Goal: Information Seeking & Learning: Understand process/instructions

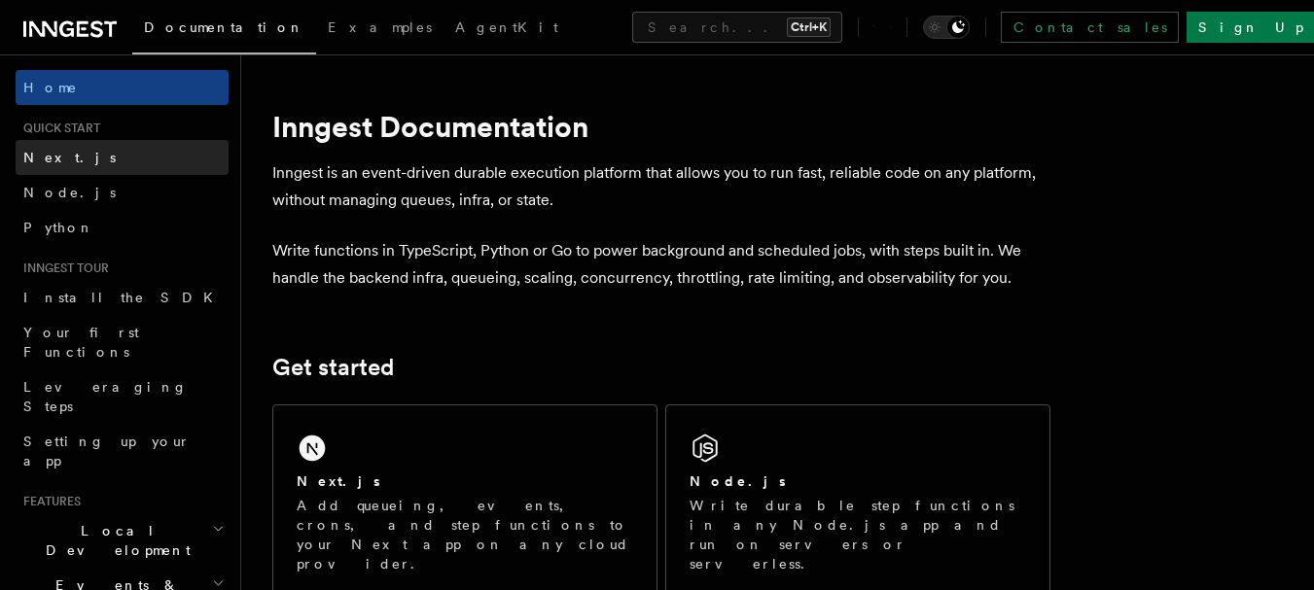
click at [36, 163] on span "Next.js" at bounding box center [69, 158] width 92 height 16
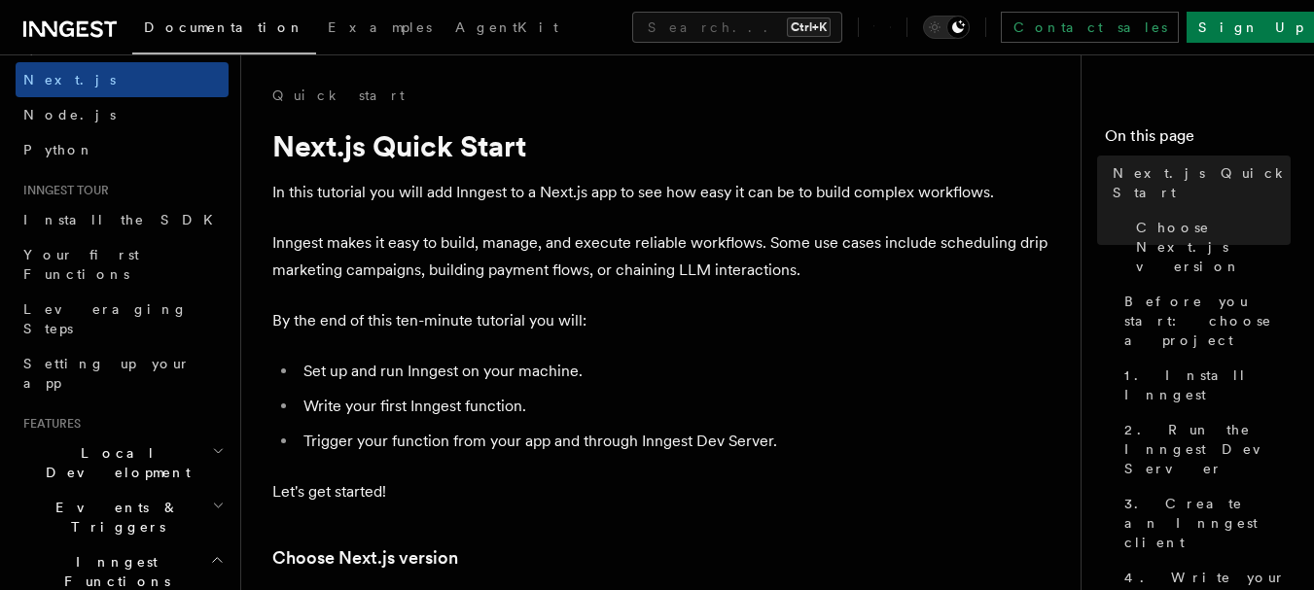
click at [678, 325] on p "By the end of this ten-minute tutorial you will:" at bounding box center [661, 320] width 778 height 27
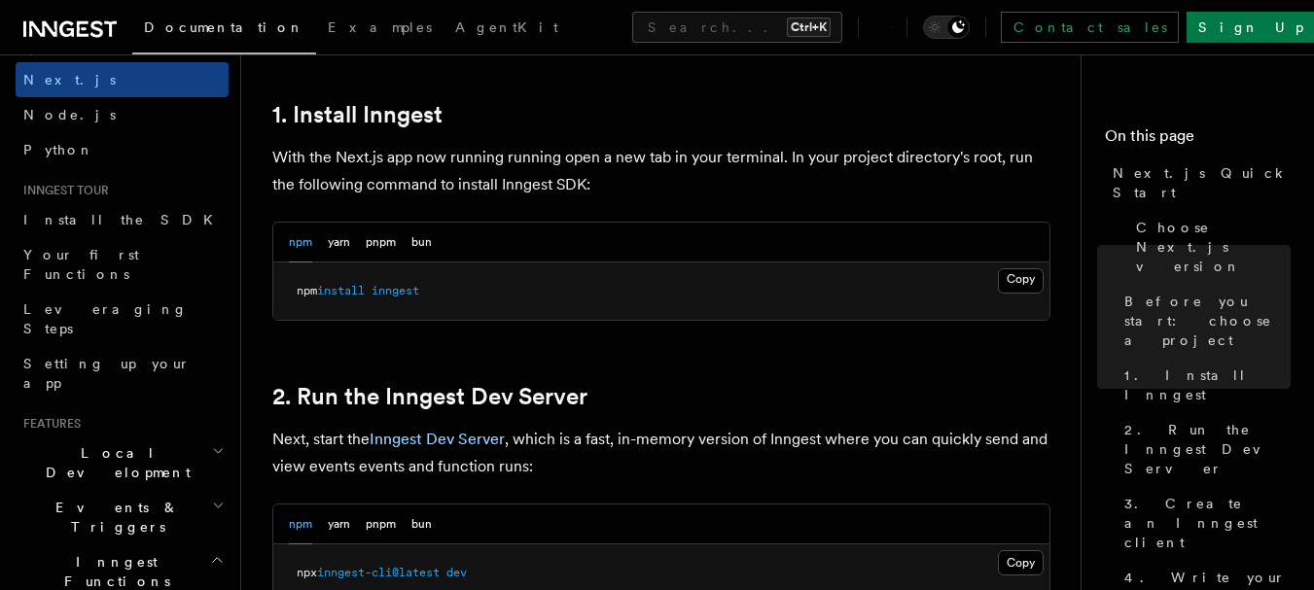
scroll to position [1015, 0]
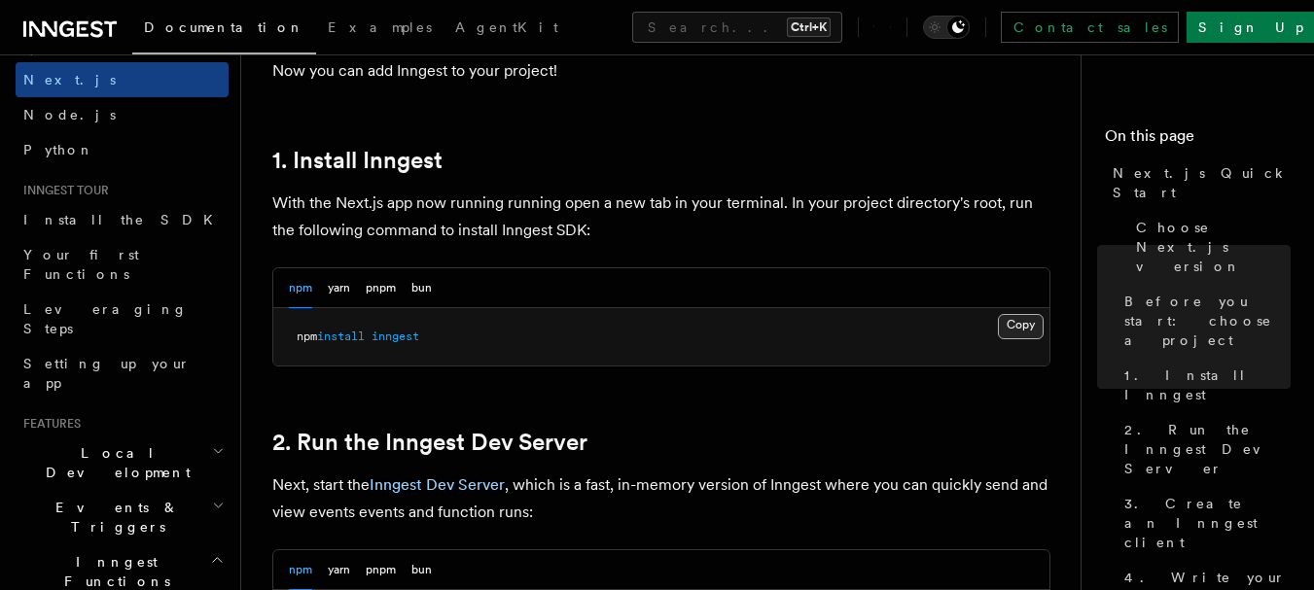
click at [1013, 327] on button "Copy Copied" at bounding box center [1021, 326] width 46 height 25
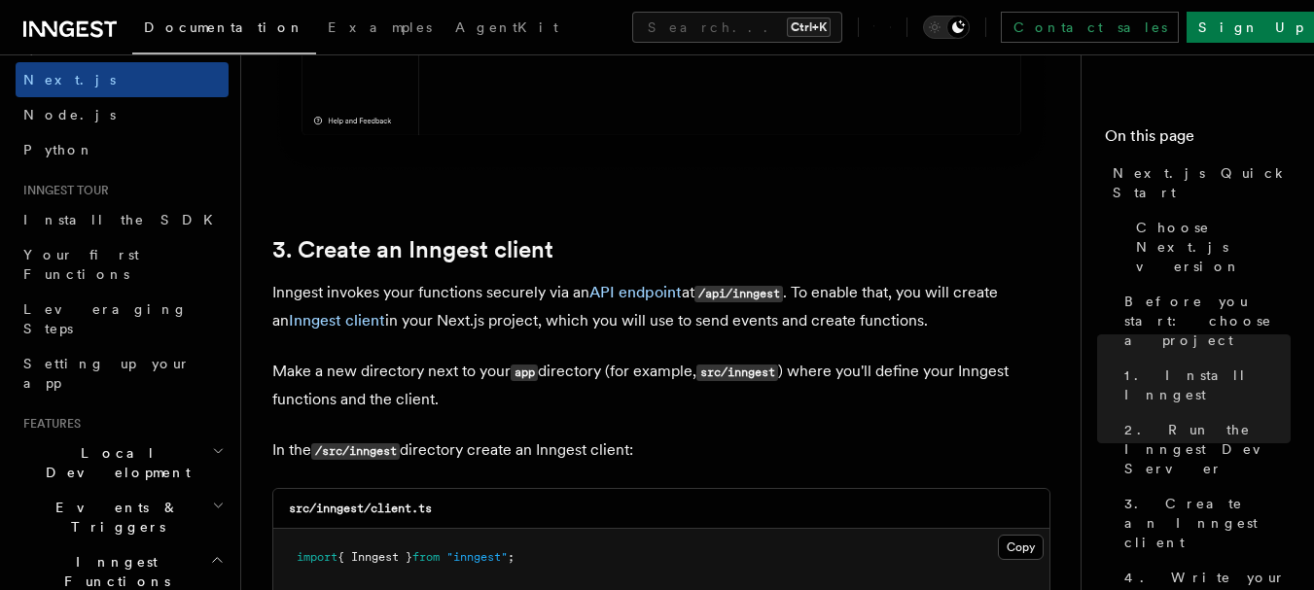
scroll to position [2254, 0]
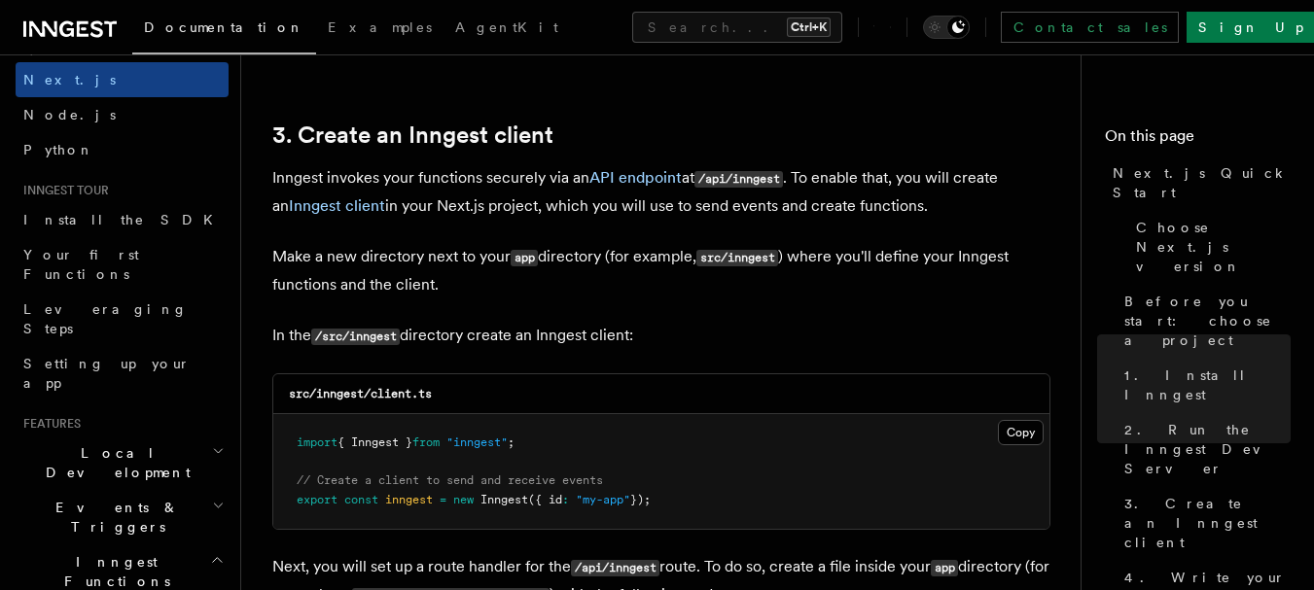
click at [387, 331] on code "/src/inngest" at bounding box center [355, 337] width 89 height 17
click at [383, 335] on code "/src/inngest" at bounding box center [355, 337] width 89 height 17
drag, startPoint x: 353, startPoint y: 335, endPoint x: 405, endPoint y: 336, distance: 51.6
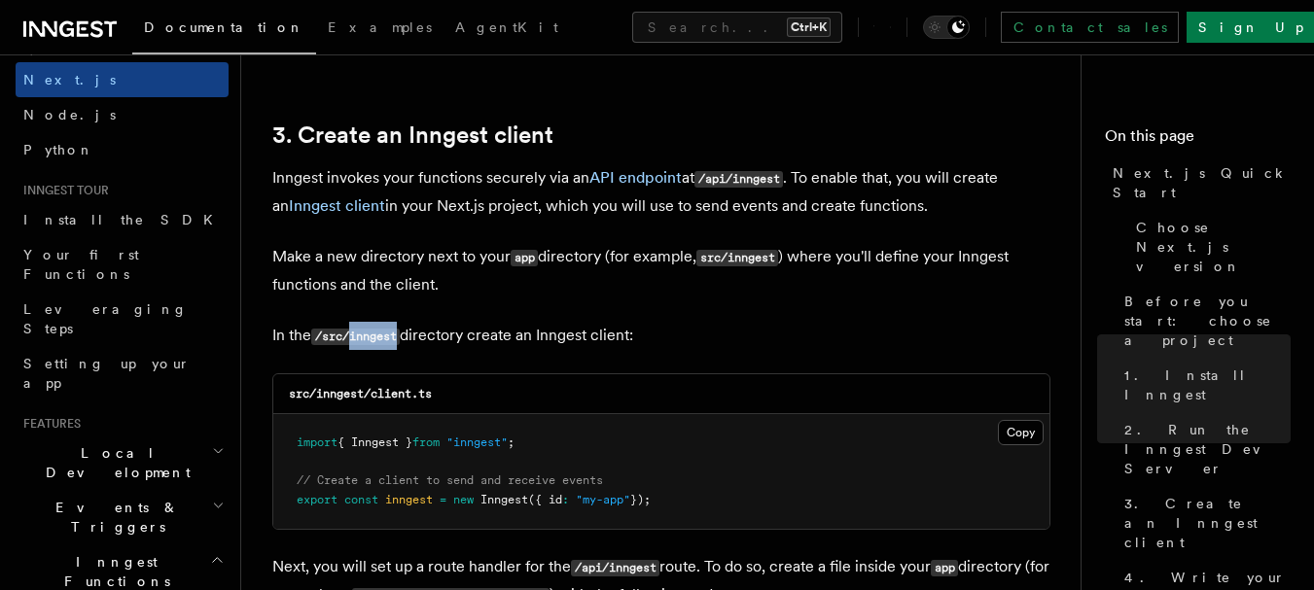
click at [400, 336] on code "/src/inngest" at bounding box center [355, 337] width 89 height 17
copy code "inngest"
click at [1019, 420] on button "Copy Copied" at bounding box center [1021, 432] width 46 height 25
click at [1013, 436] on button "Copy Copied" at bounding box center [1021, 432] width 46 height 25
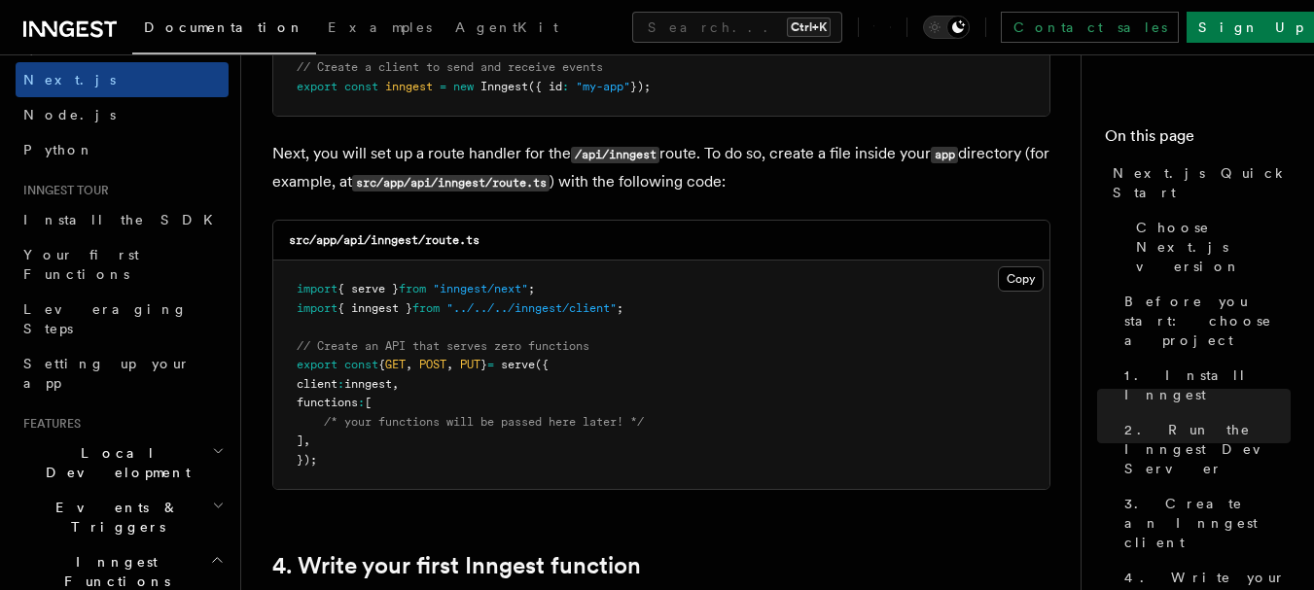
scroll to position [2691, 0]
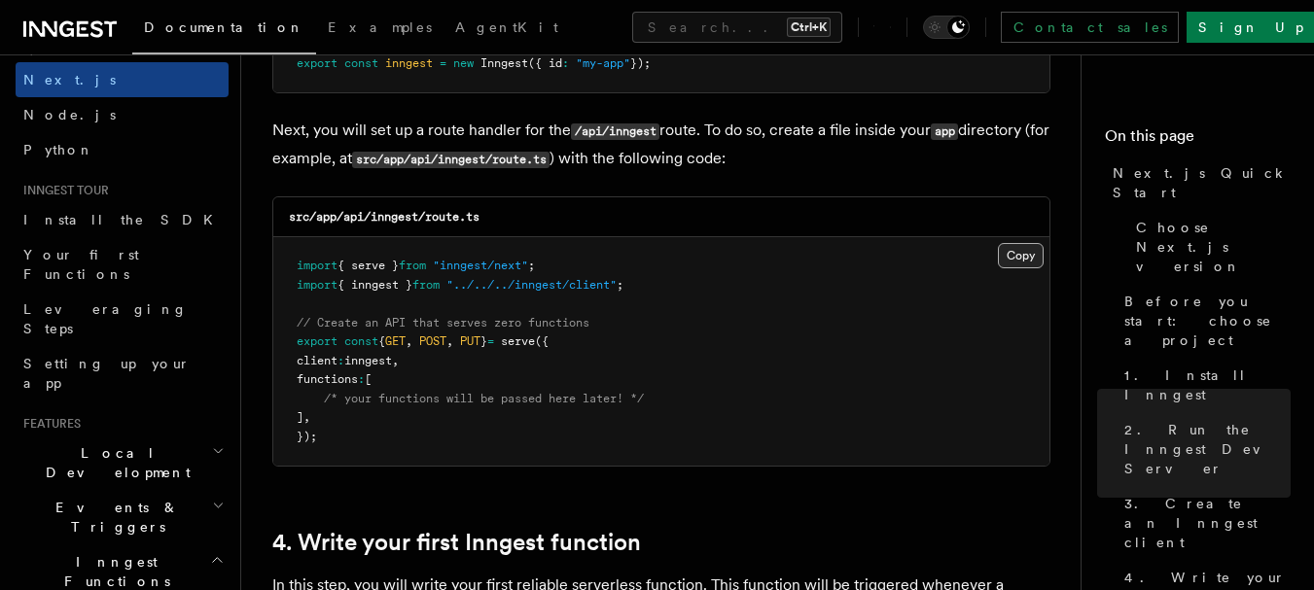
click at [1026, 251] on button "Copy Copied" at bounding box center [1021, 255] width 46 height 25
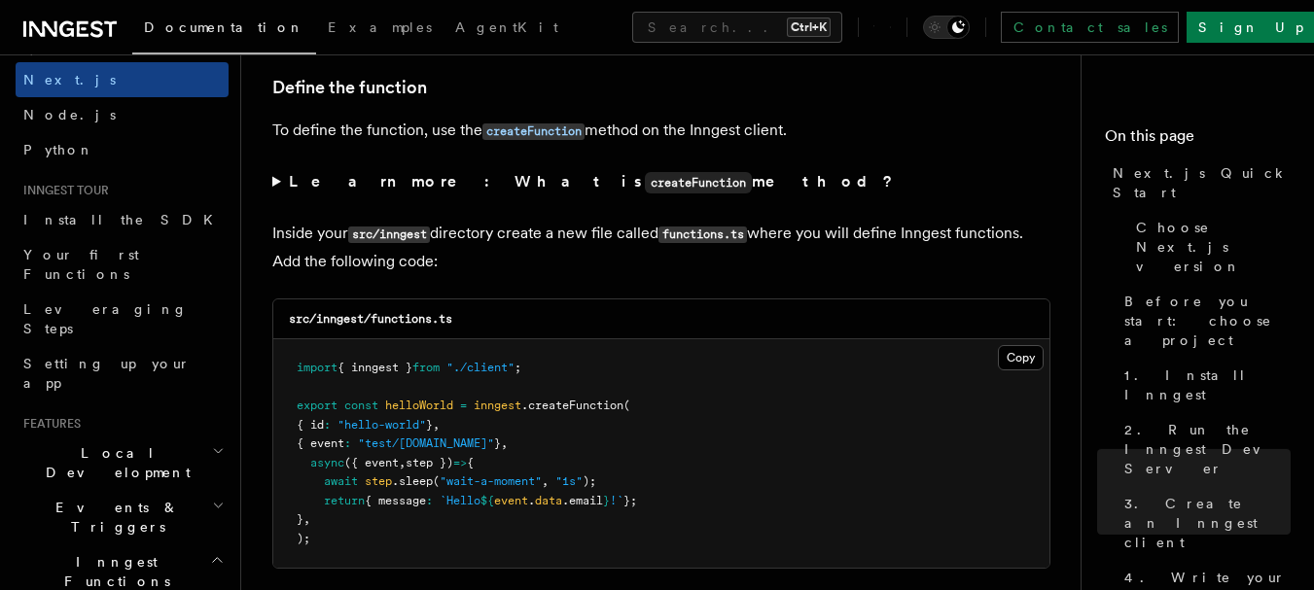
scroll to position [3356, 0]
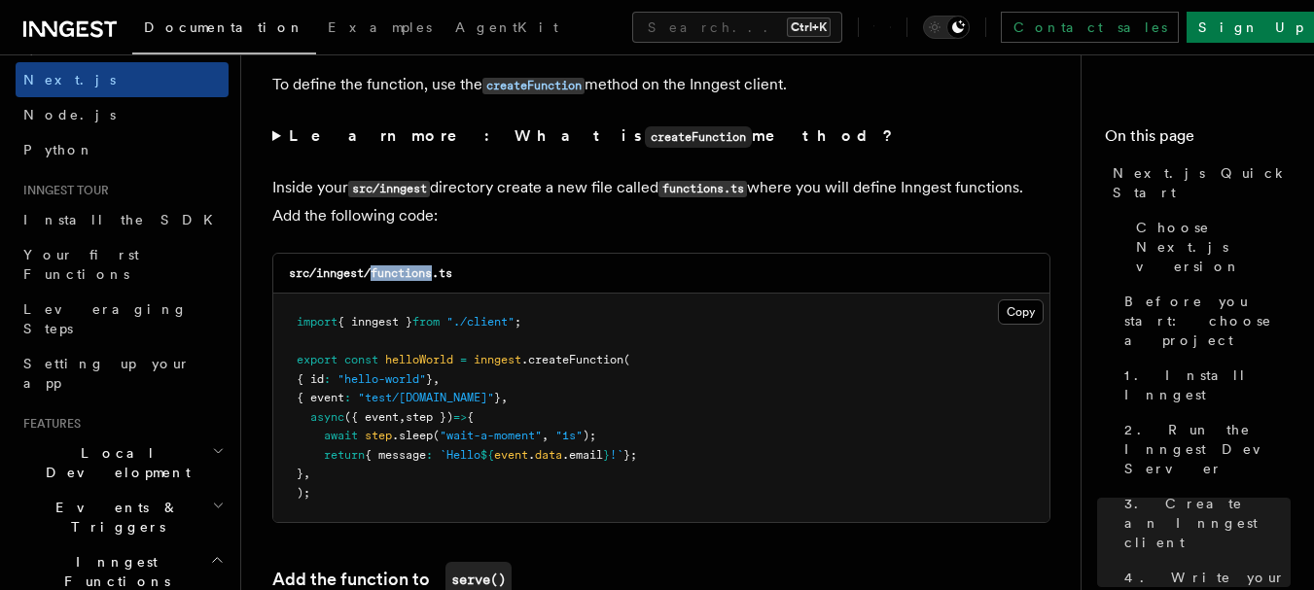
drag, startPoint x: 374, startPoint y: 270, endPoint x: 436, endPoint y: 281, distance: 63.2
click at [436, 281] on h3 "src/inngest/functions.ts" at bounding box center [370, 274] width 163 height 16
copy code "functions"
